Goal: Information Seeking & Learning: Learn about a topic

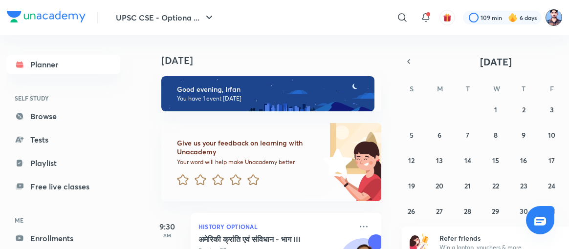
click at [553, 16] on img at bounding box center [554, 17] width 17 height 17
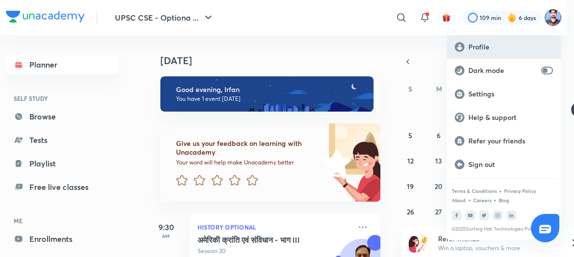
click at [497, 40] on div "Profile" at bounding box center [504, 46] width 114 height 23
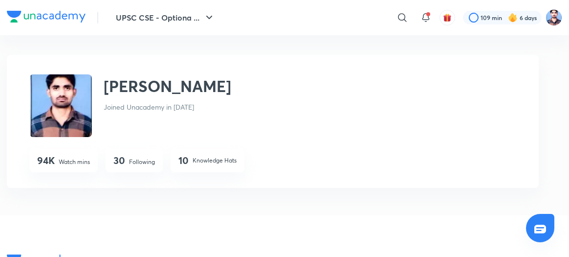
click at [138, 160] on p "Following" at bounding box center [142, 161] width 26 height 9
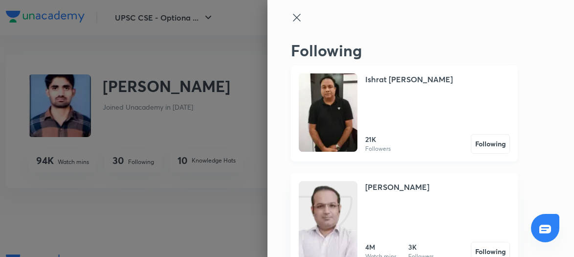
click at [327, 100] on img at bounding box center [328, 112] width 59 height 78
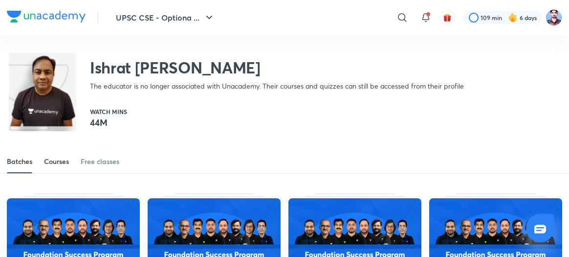
click at [54, 160] on div "Courses" at bounding box center [56, 161] width 25 height 10
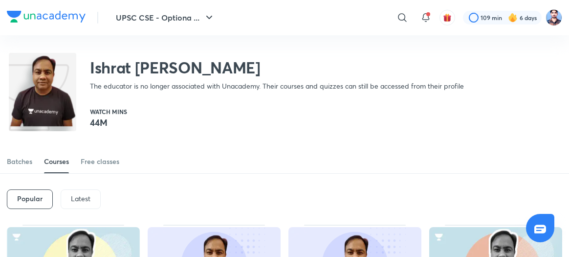
click at [83, 195] on p "Latest" at bounding box center [81, 199] width 20 height 8
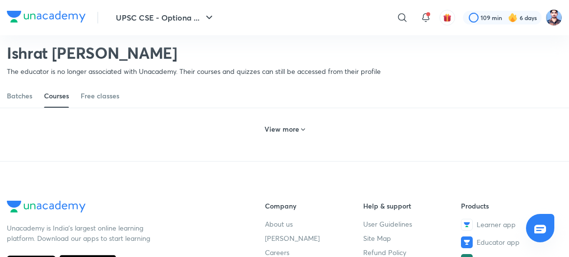
scroll to position [546, 0]
click at [281, 134] on div "View more" at bounding box center [285, 130] width 48 height 16
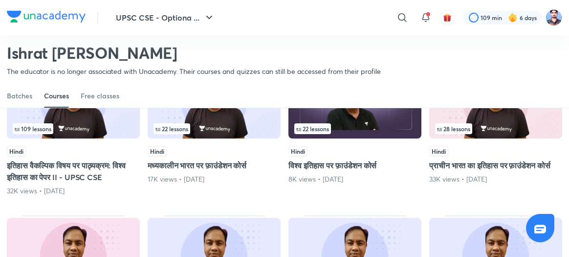
scroll to position [762, 0]
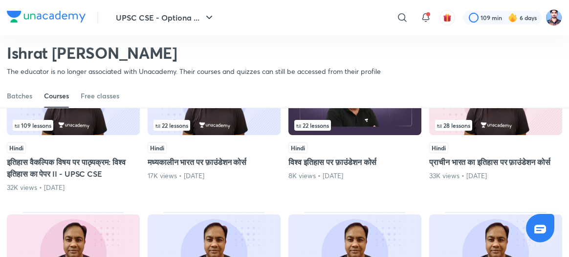
click at [98, 135] on img at bounding box center [73, 97] width 133 height 76
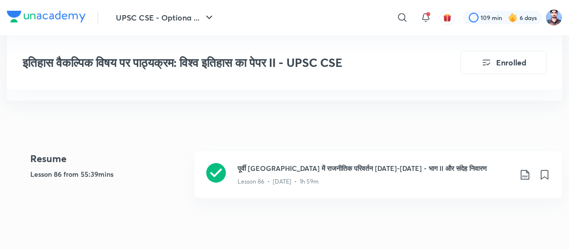
scroll to position [238, 0]
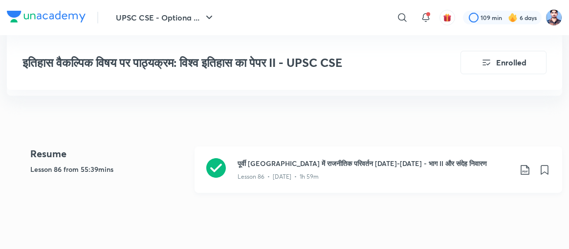
click at [218, 164] on icon at bounding box center [216, 168] width 20 height 20
